Goal: Find specific page/section: Find specific page/section

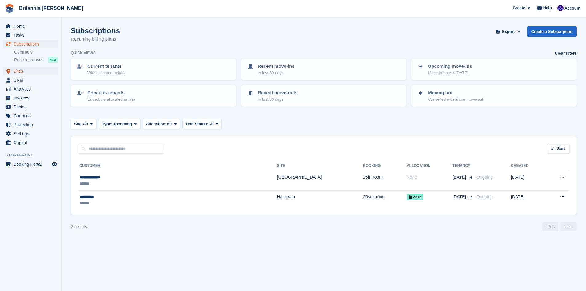
click at [19, 70] on span "Sites" at bounding box center [32, 71] width 37 height 9
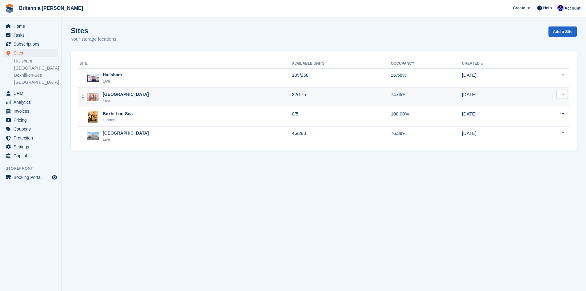
click at [124, 98] on div "Newhaven Live" at bounding box center [185, 97] width 213 height 13
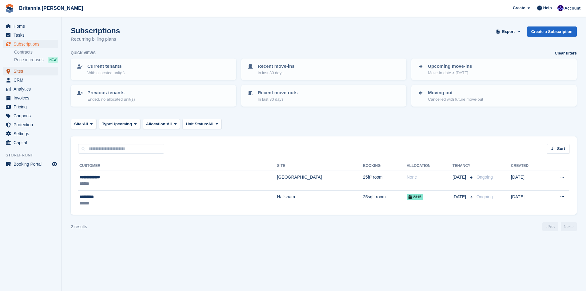
click at [16, 71] on span "Sites" at bounding box center [32, 71] width 37 height 9
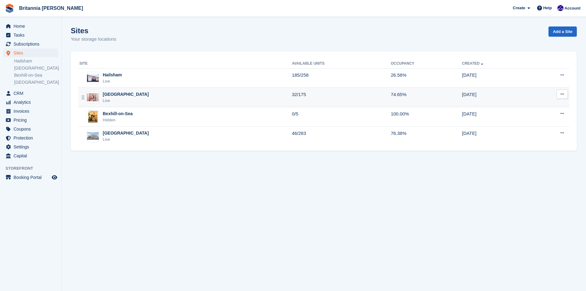
click at [119, 96] on div "[GEOGRAPHIC_DATA]" at bounding box center [126, 94] width 46 height 6
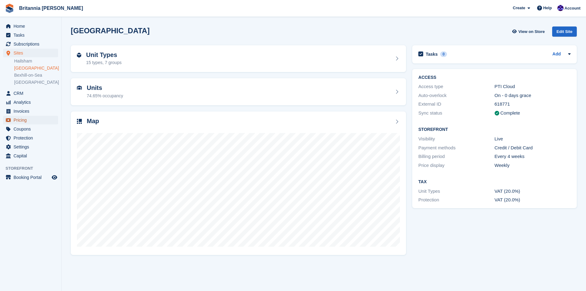
click at [21, 119] on span "Pricing" at bounding box center [32, 120] width 37 height 9
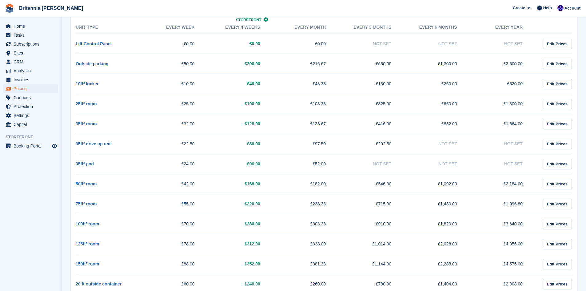
scroll to position [462, 0]
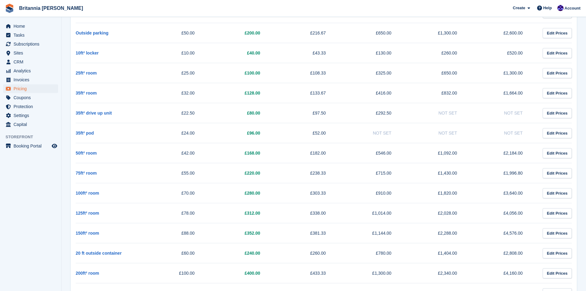
click at [150, 173] on td "£55.00" at bounding box center [174, 173] width 66 height 20
